Goal: Task Accomplishment & Management: Use online tool/utility

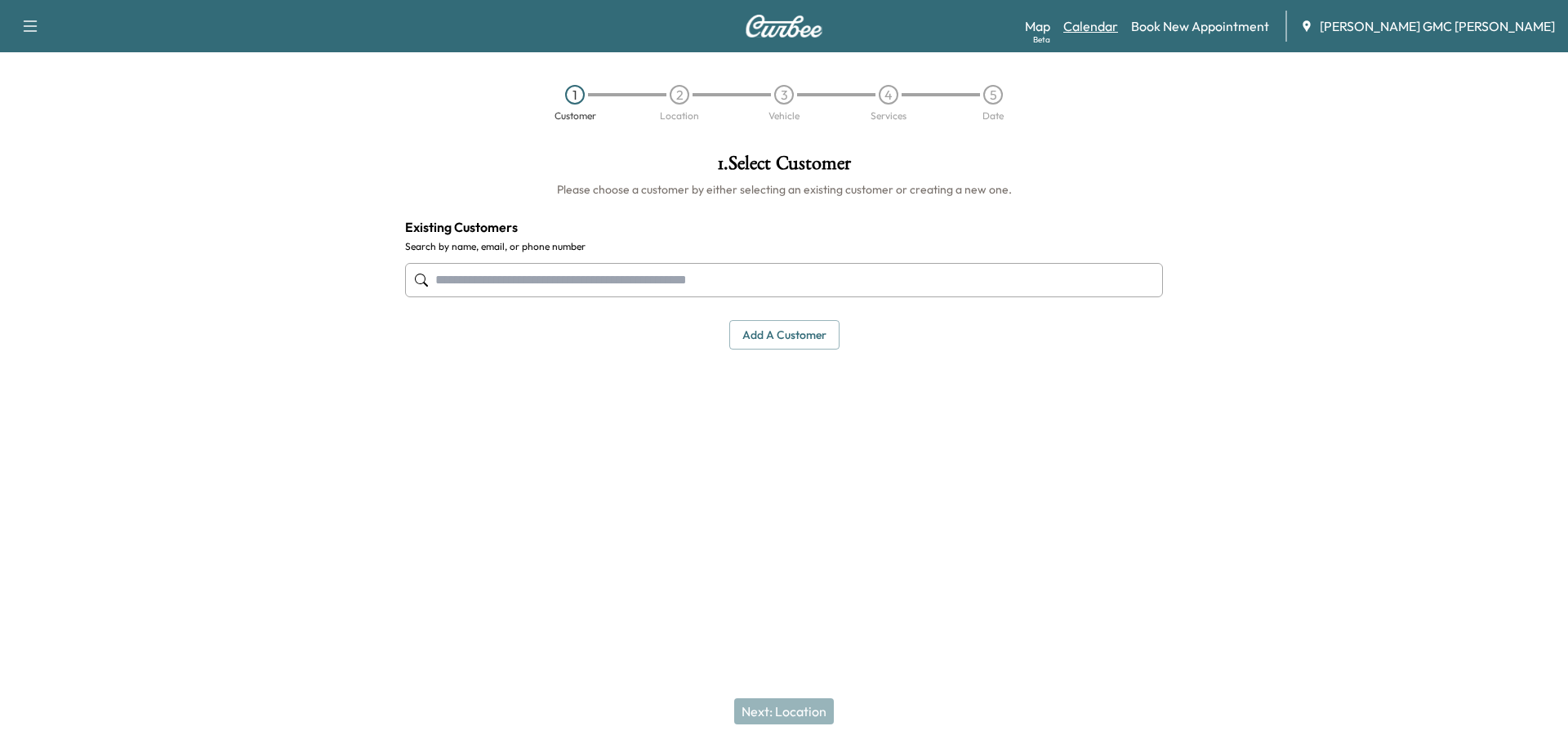
click at [1117, 29] on link "Calendar" at bounding box center [1090, 26] width 54 height 19
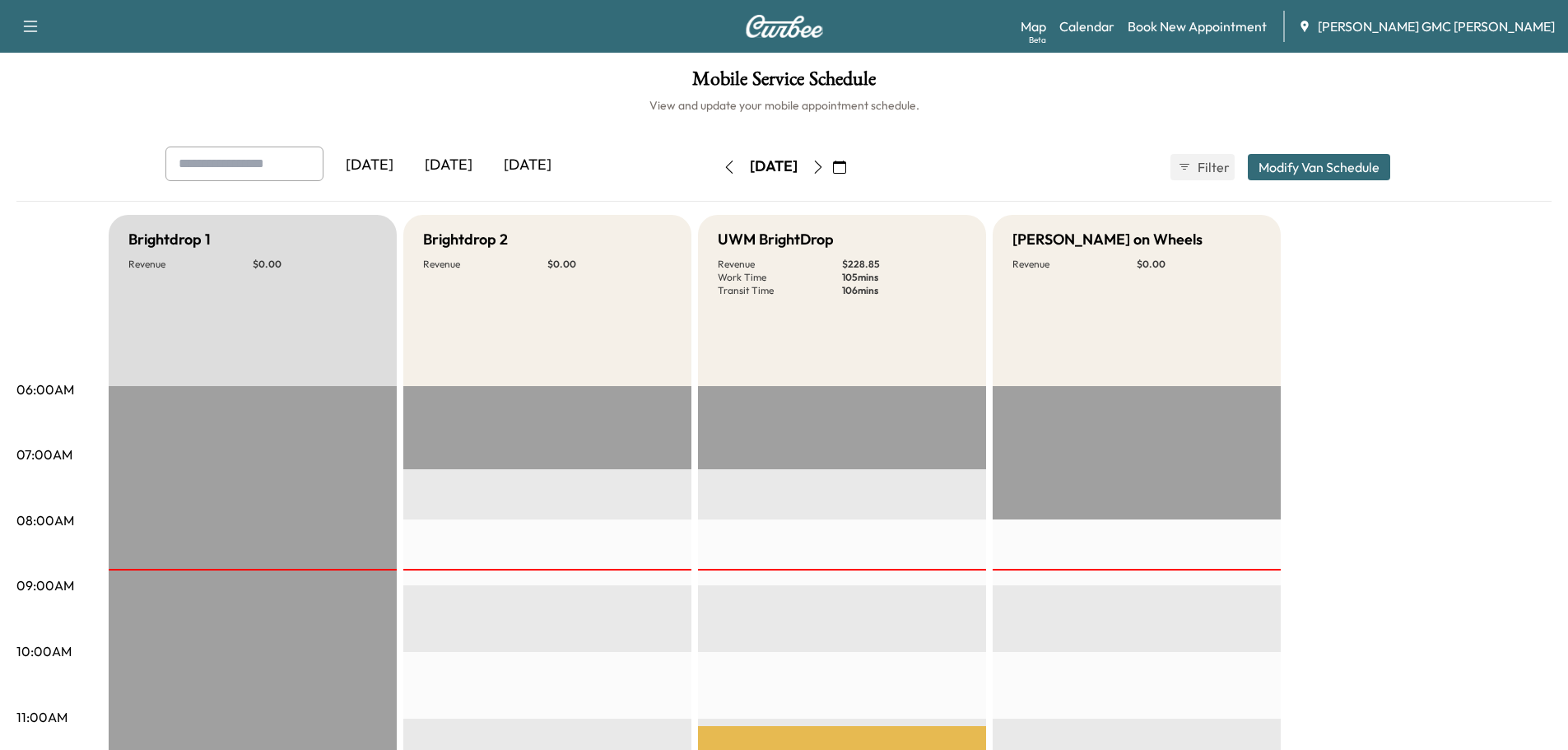
click at [824, 165] on icon "button" at bounding box center [817, 166] width 13 height 13
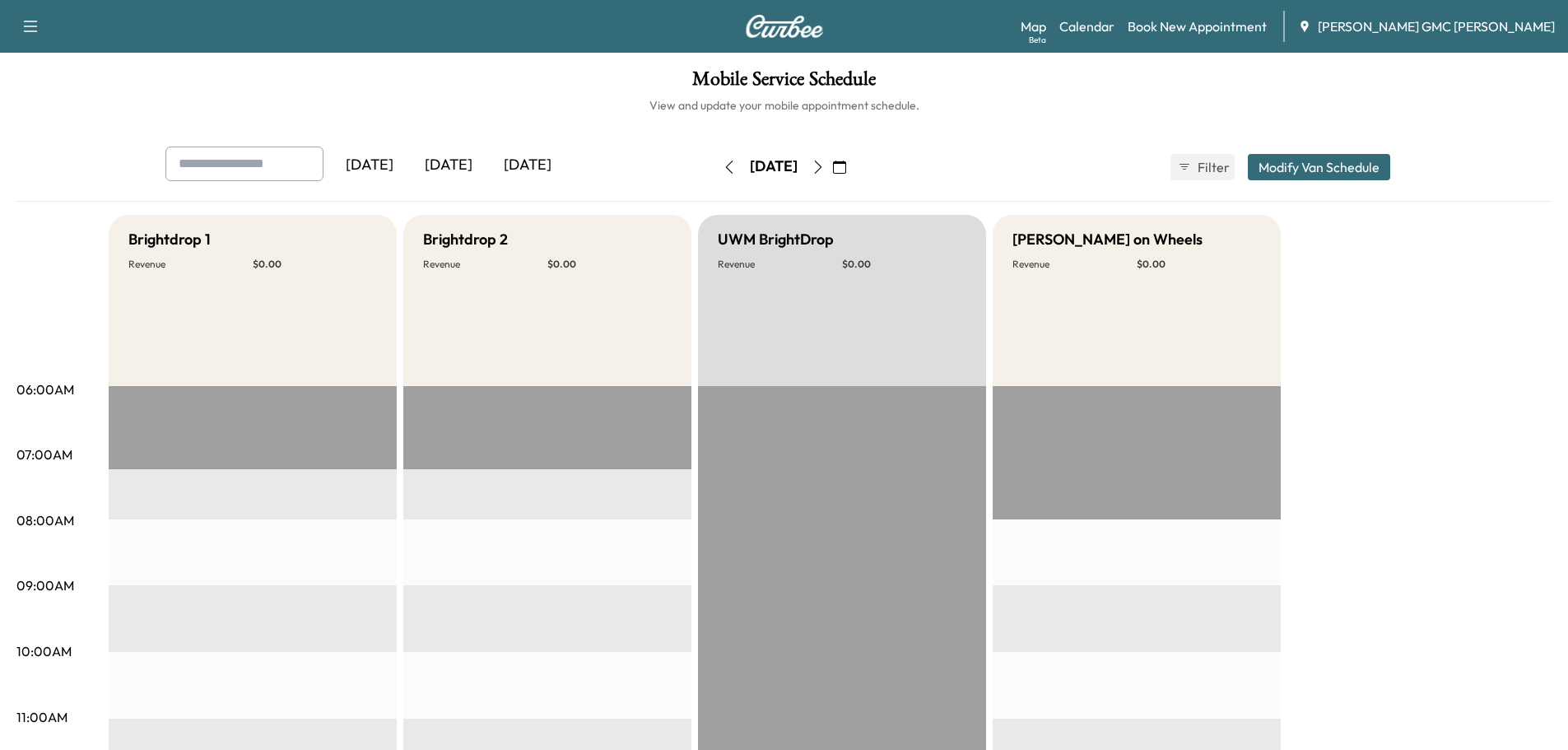
click at [832, 175] on button "button" at bounding box center [818, 167] width 28 height 27
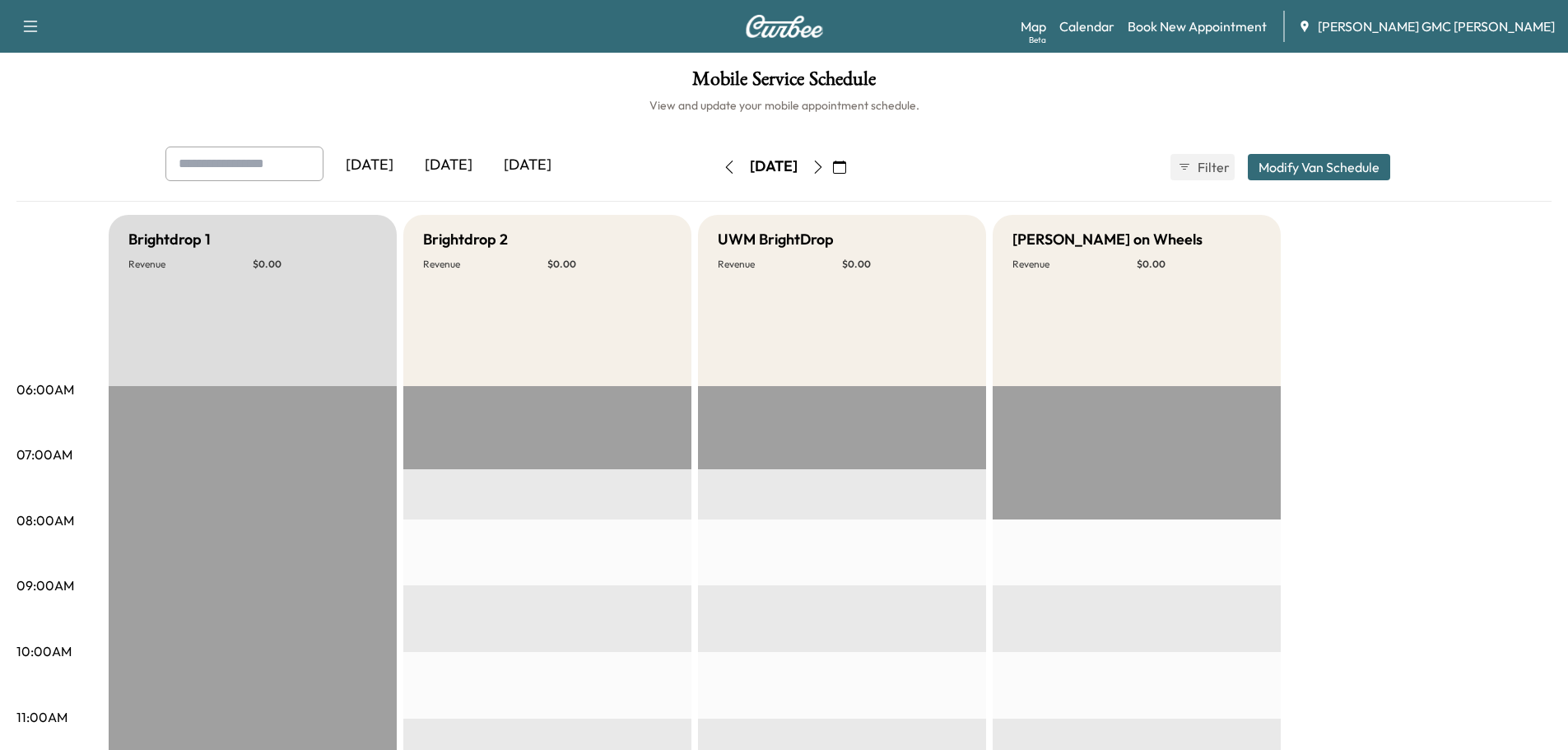
click at [846, 166] on icon "button" at bounding box center [839, 166] width 13 height 13
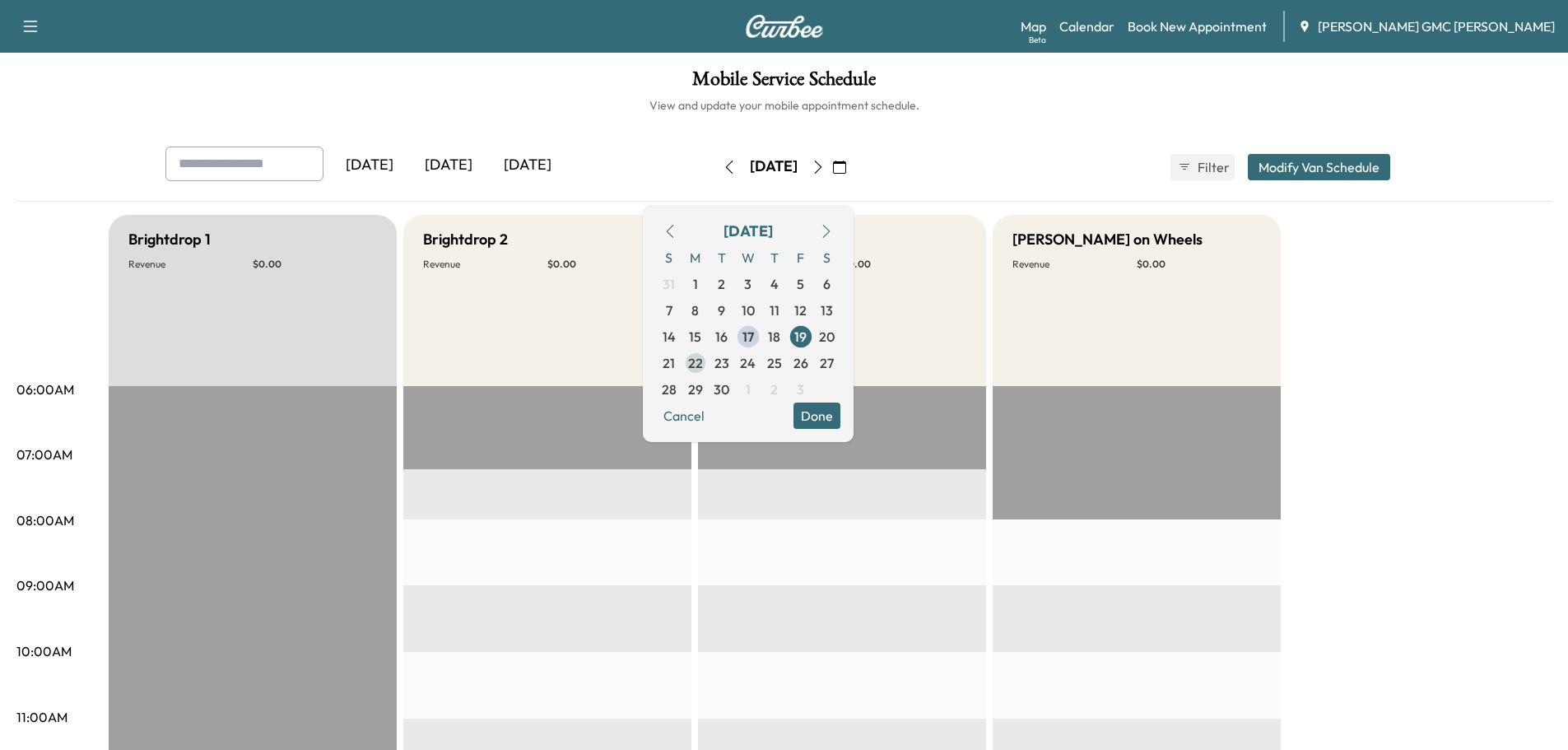
click at [703, 366] on span "22" at bounding box center [695, 363] width 15 height 19
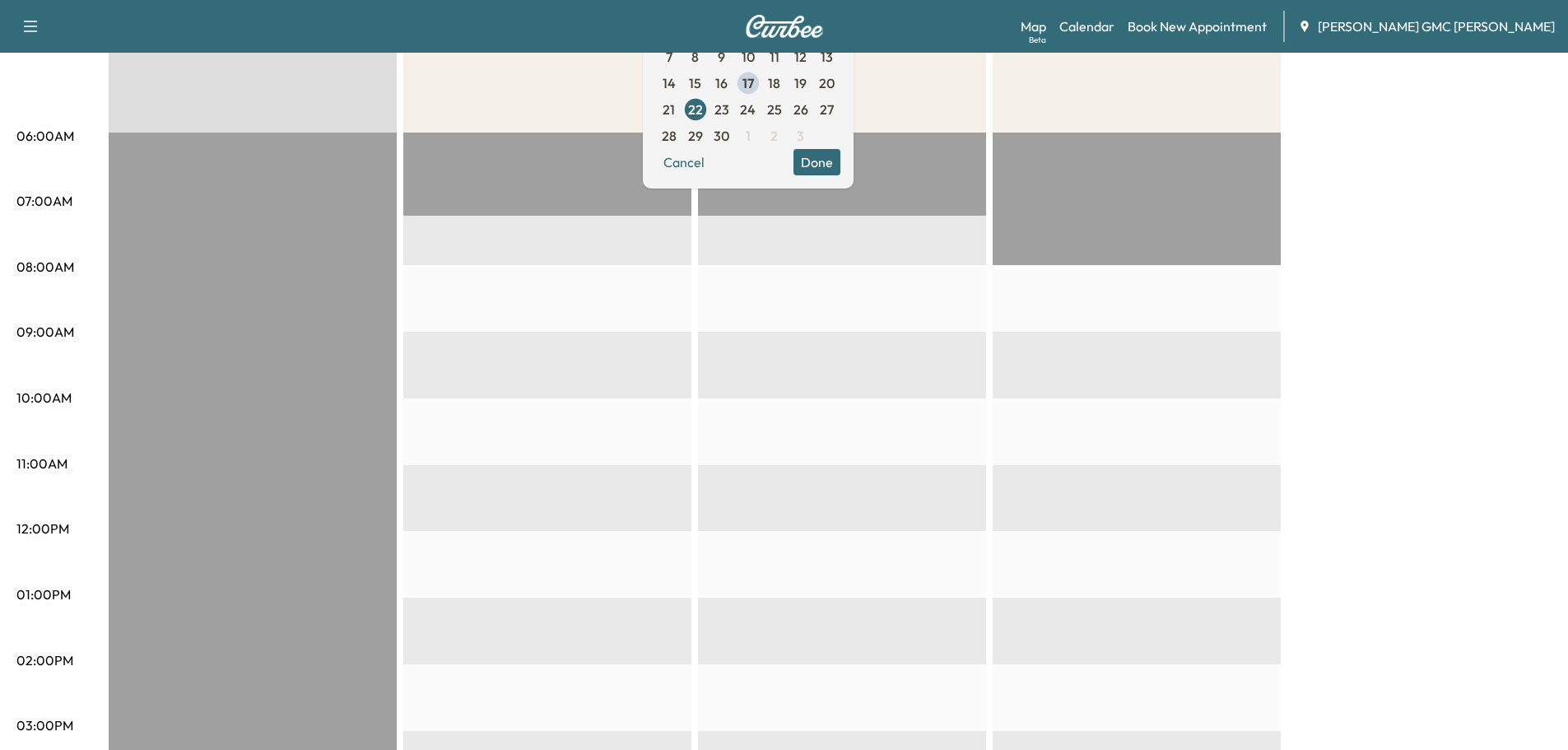
scroll to position [165, 0]
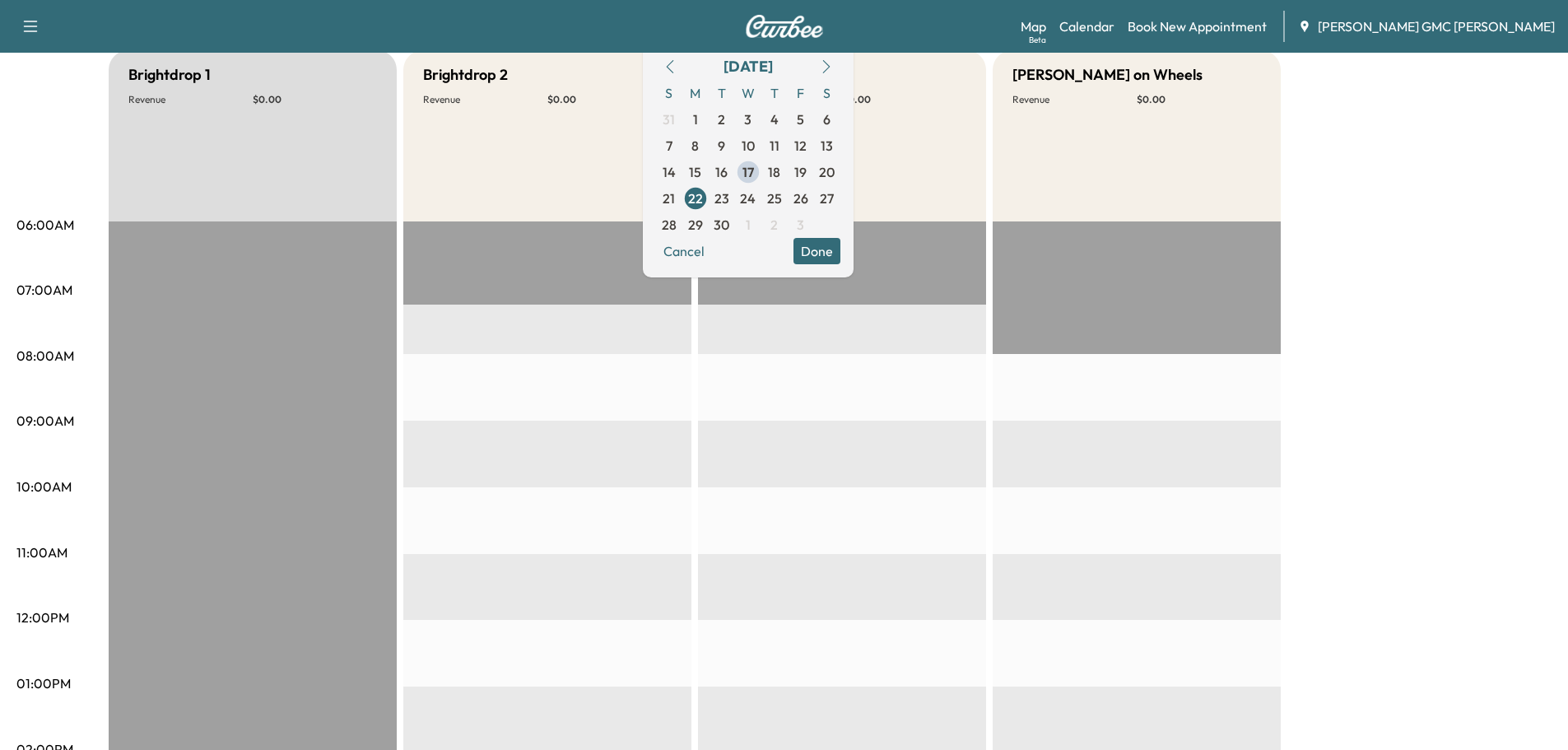
click at [840, 248] on button "Done" at bounding box center [816, 251] width 47 height 27
